Goal: Transaction & Acquisition: Purchase product/service

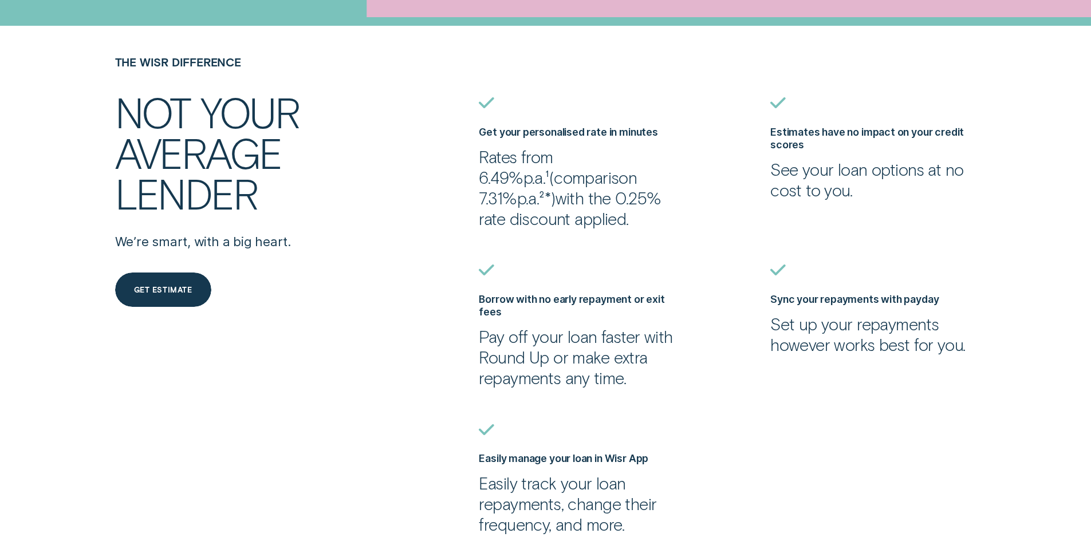
scroll to position [573, 0]
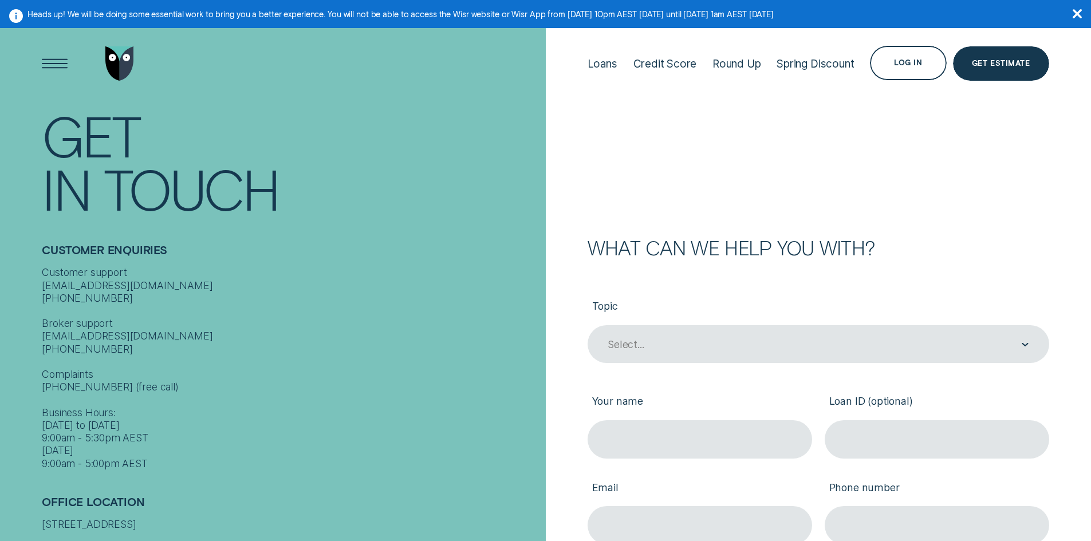
click at [1077, 10] on icon "button" at bounding box center [1076, 13] width 9 height 9
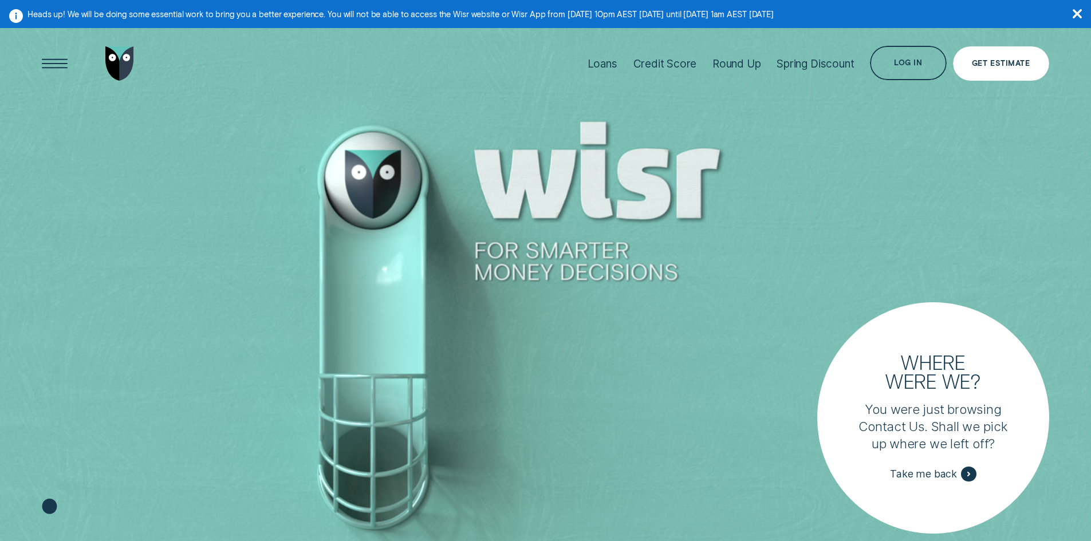
click at [987, 61] on div "Get Estimate" at bounding box center [1001, 63] width 58 height 7
